Goal: Transaction & Acquisition: Purchase product/service

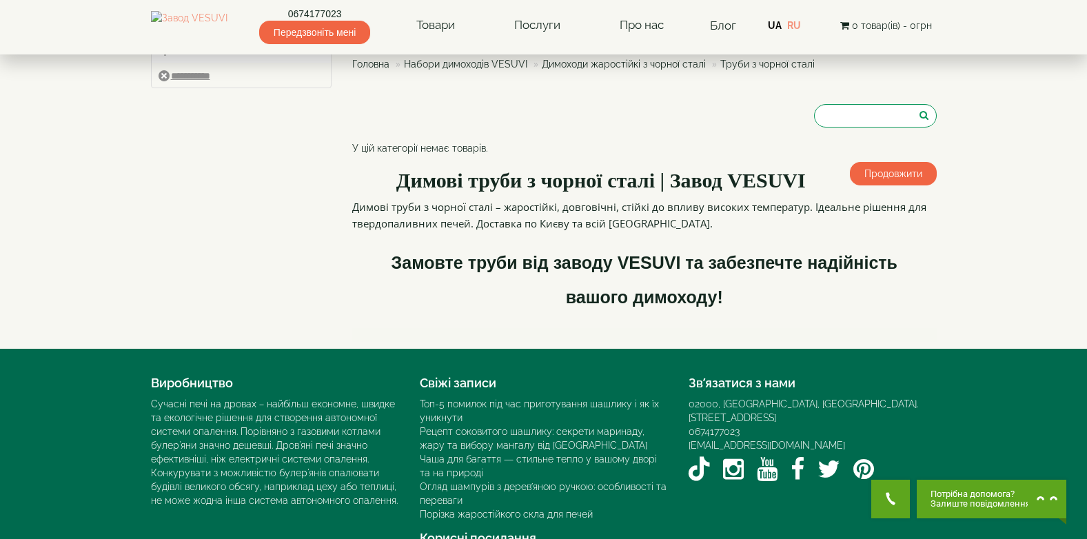
scroll to position [100, 0]
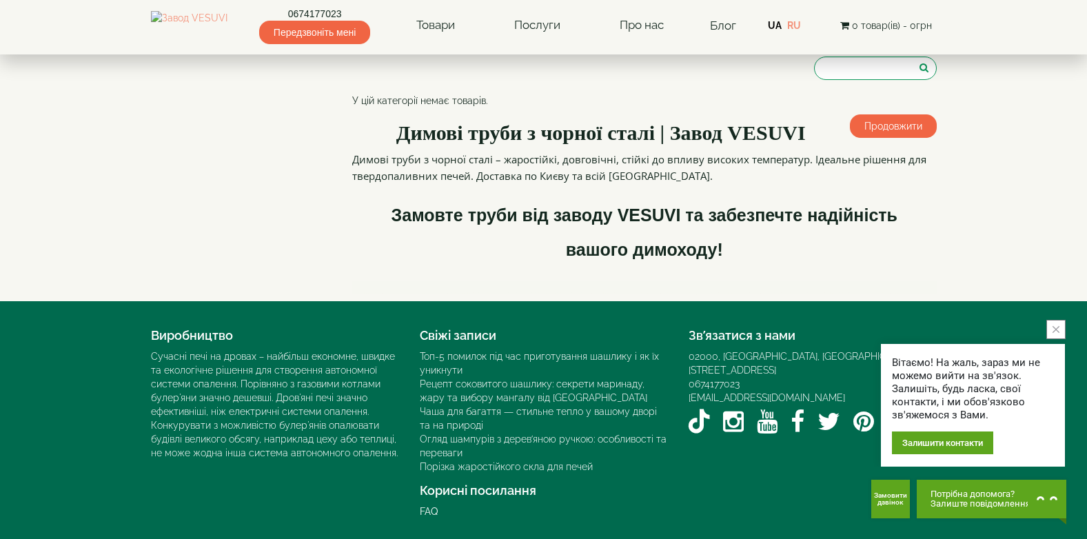
drag, startPoint x: 889, startPoint y: 125, endPoint x: 878, endPoint y: 128, distance: 11.4
click at [889, 125] on link "Продовжити" at bounding box center [893, 125] width 87 height 23
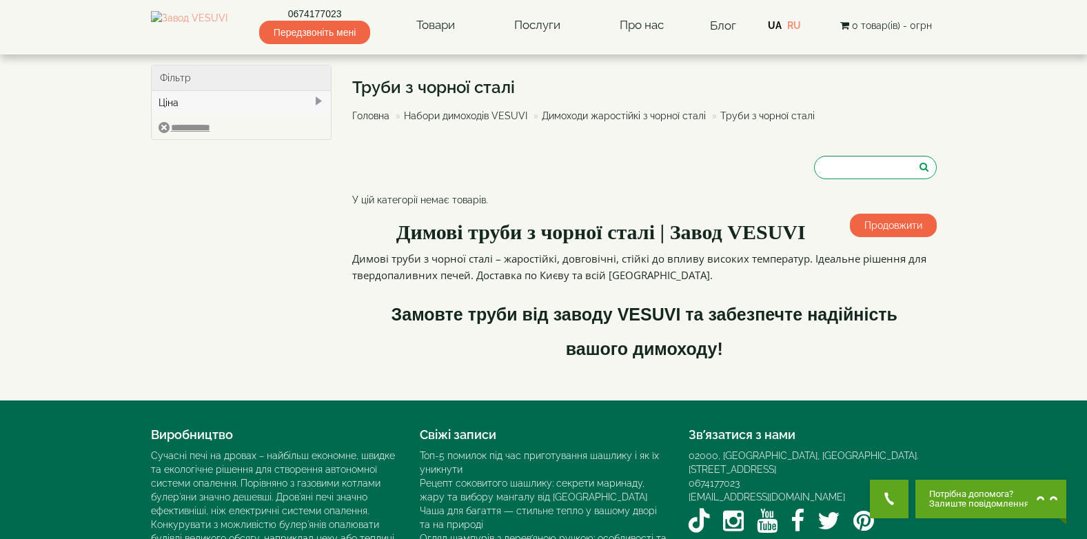
scroll to position [94, 0]
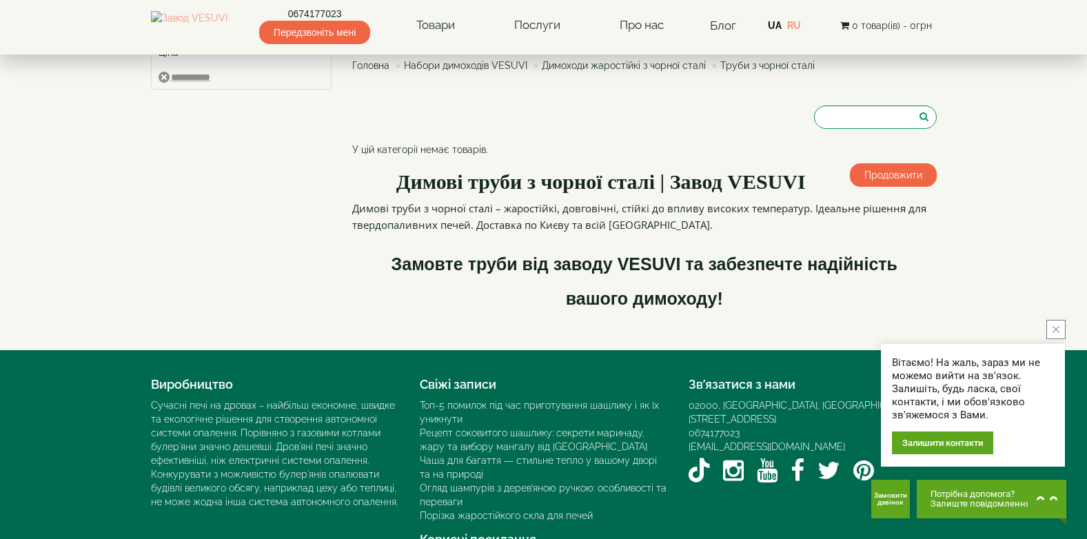
scroll to position [100, 0]
